Goal: Find specific page/section: Find specific page/section

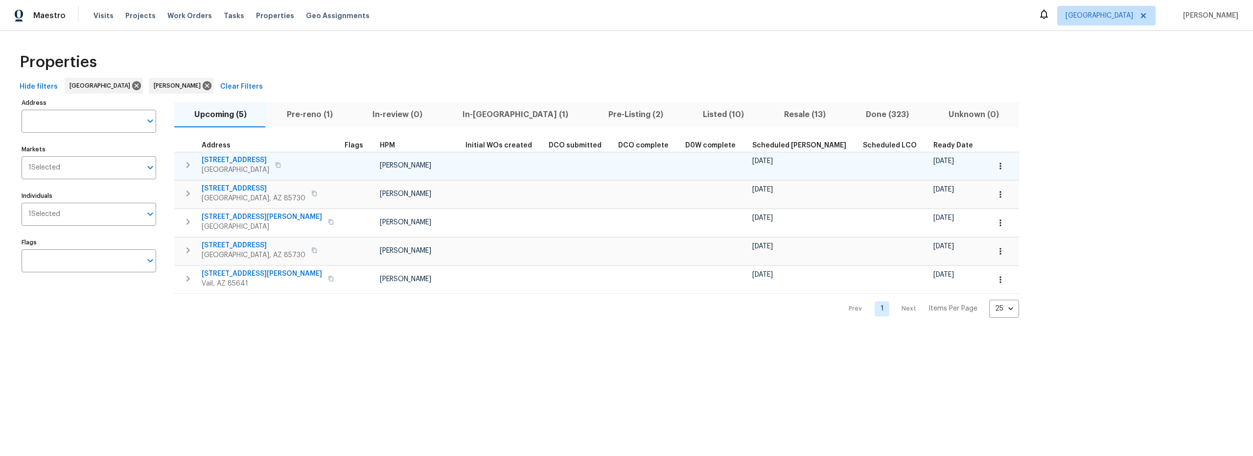
click at [995, 169] on icon "button" at bounding box center [1000, 166] width 10 height 10
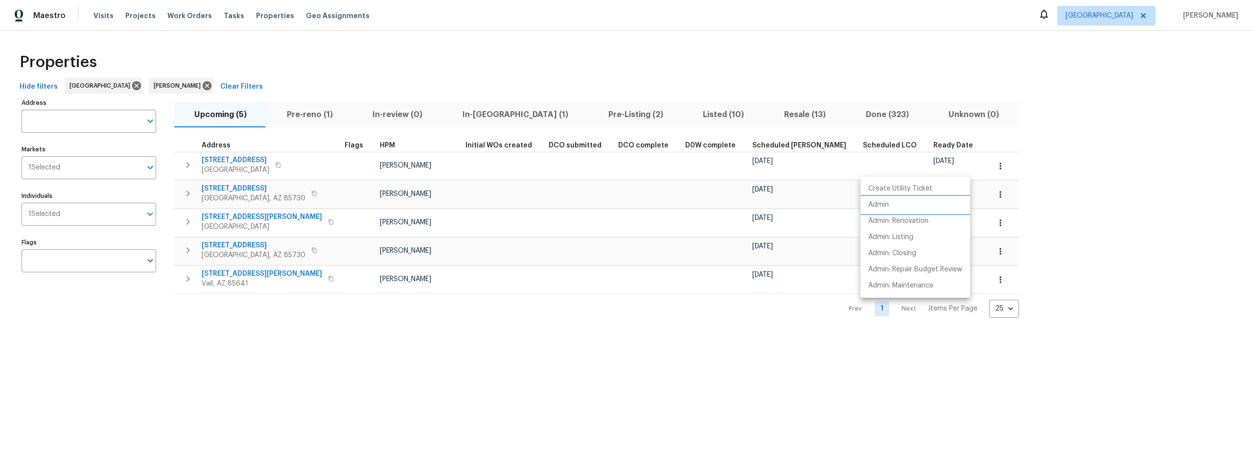
click at [887, 206] on p "Admin" at bounding box center [878, 205] width 21 height 10
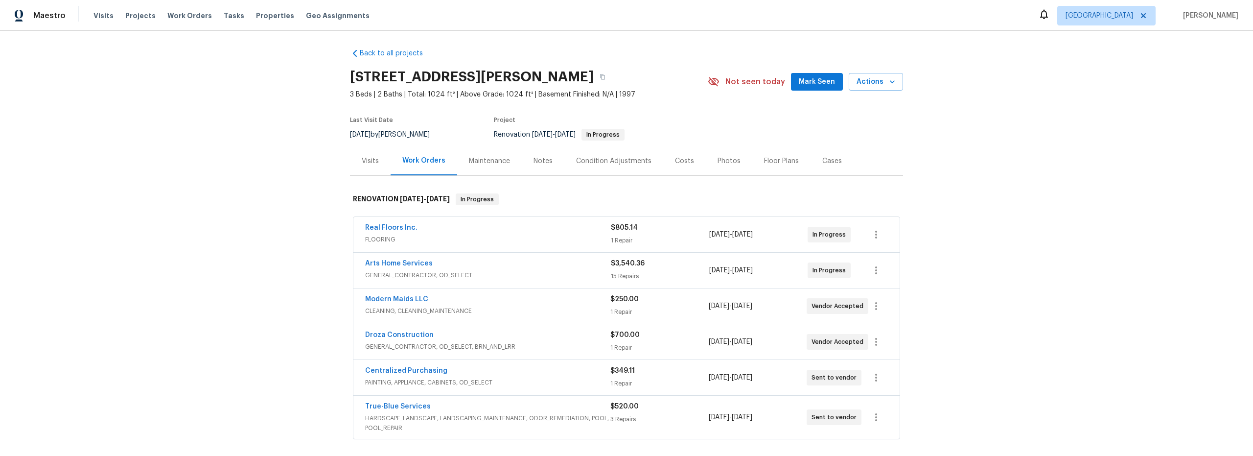
scroll to position [4, 0]
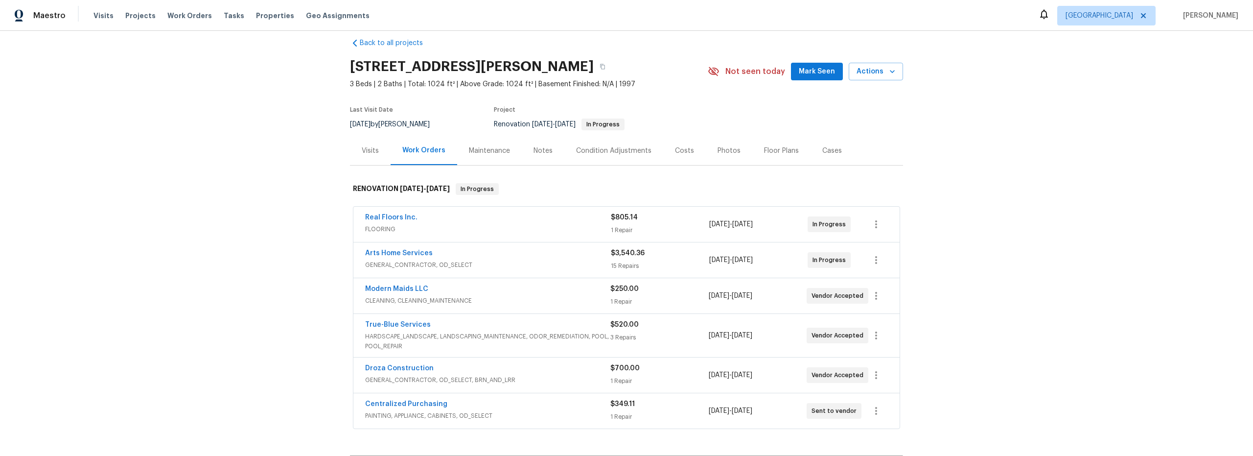
scroll to position [16, 0]
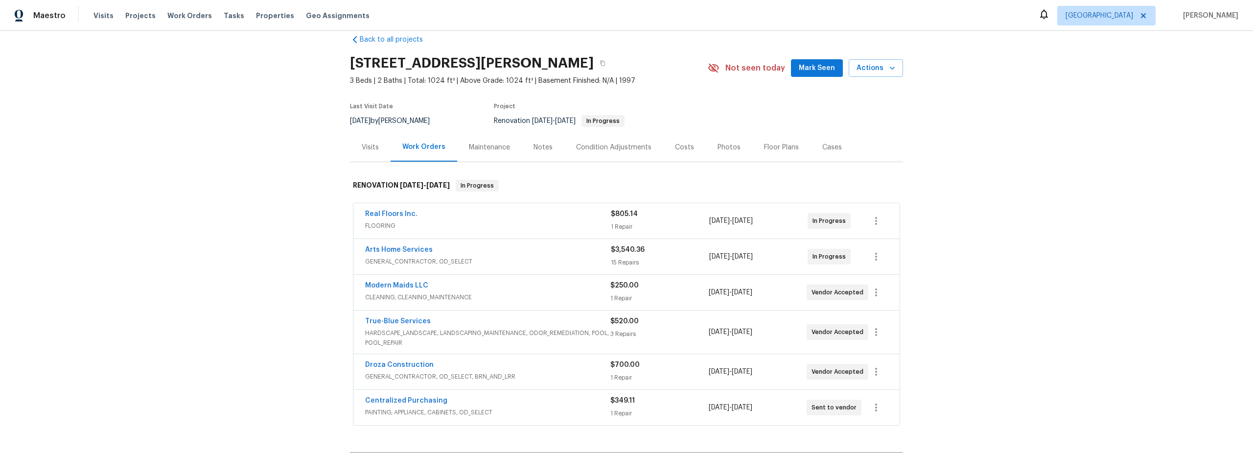
click at [684, 151] on div "Costs" at bounding box center [684, 147] width 19 height 10
